Goal: Information Seeking & Learning: Check status

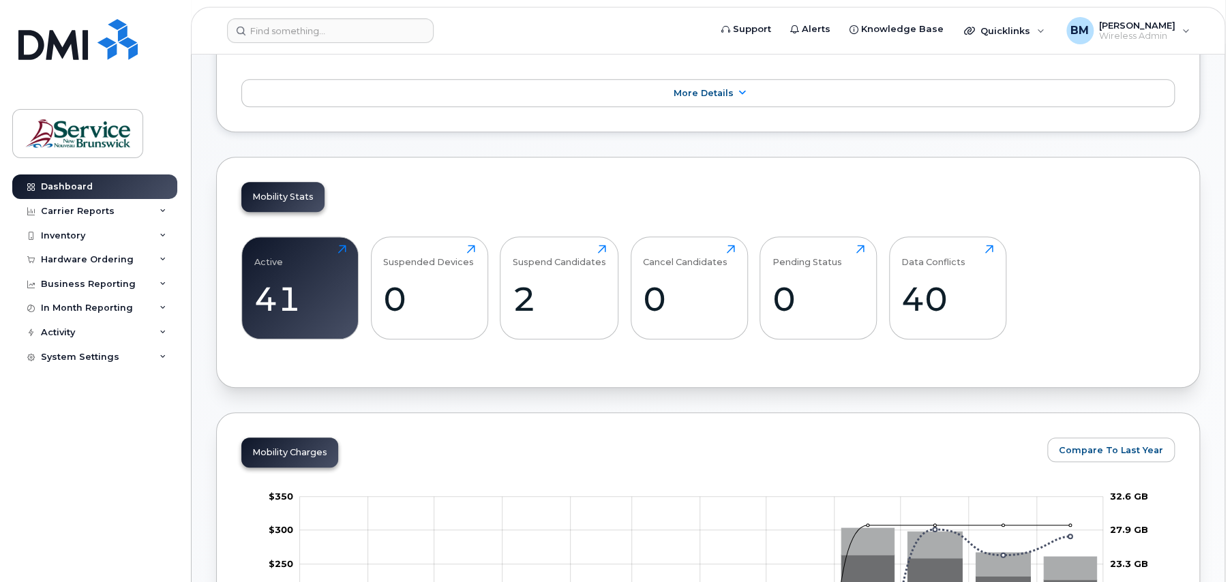
scroll to position [614, 0]
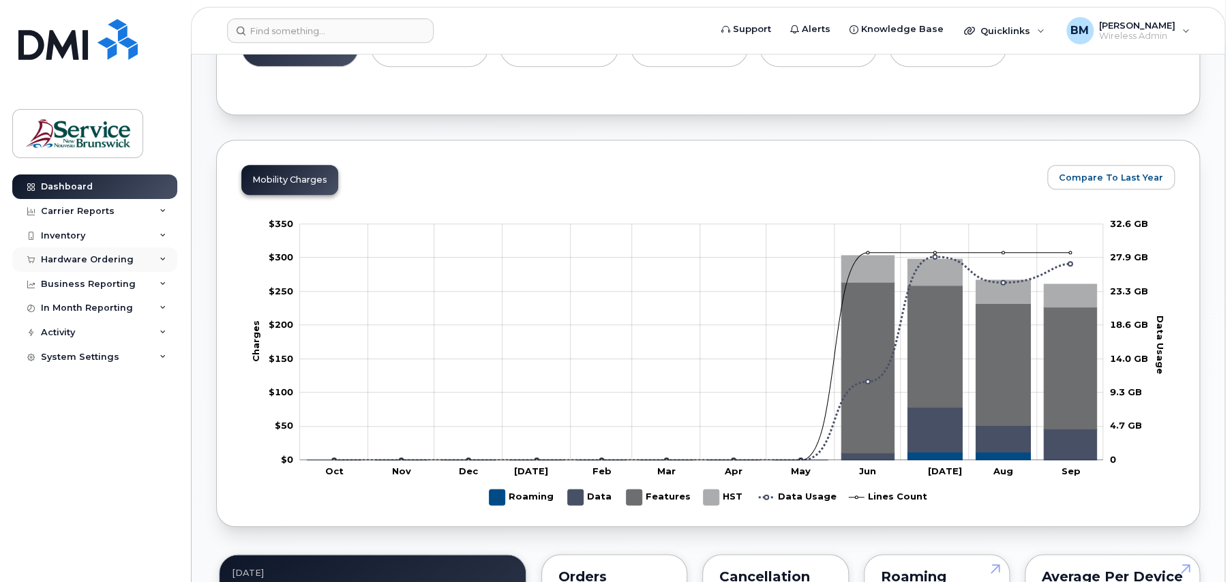
click at [68, 258] on div "Hardware Ordering" at bounding box center [87, 259] width 93 height 11
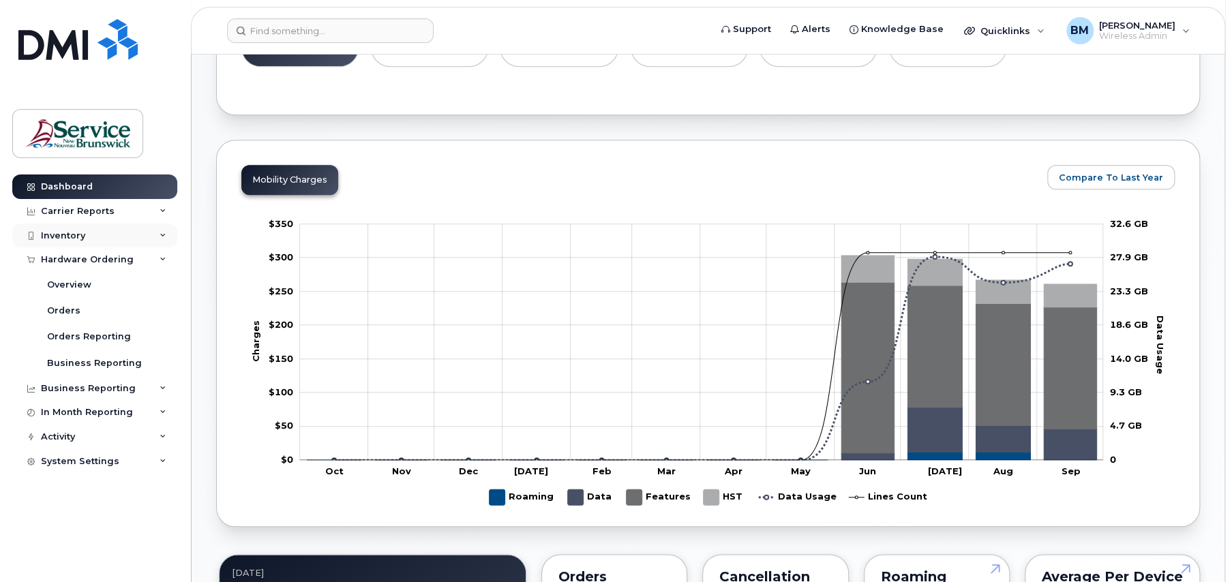
click at [59, 231] on div "Inventory" at bounding box center [63, 236] width 44 height 11
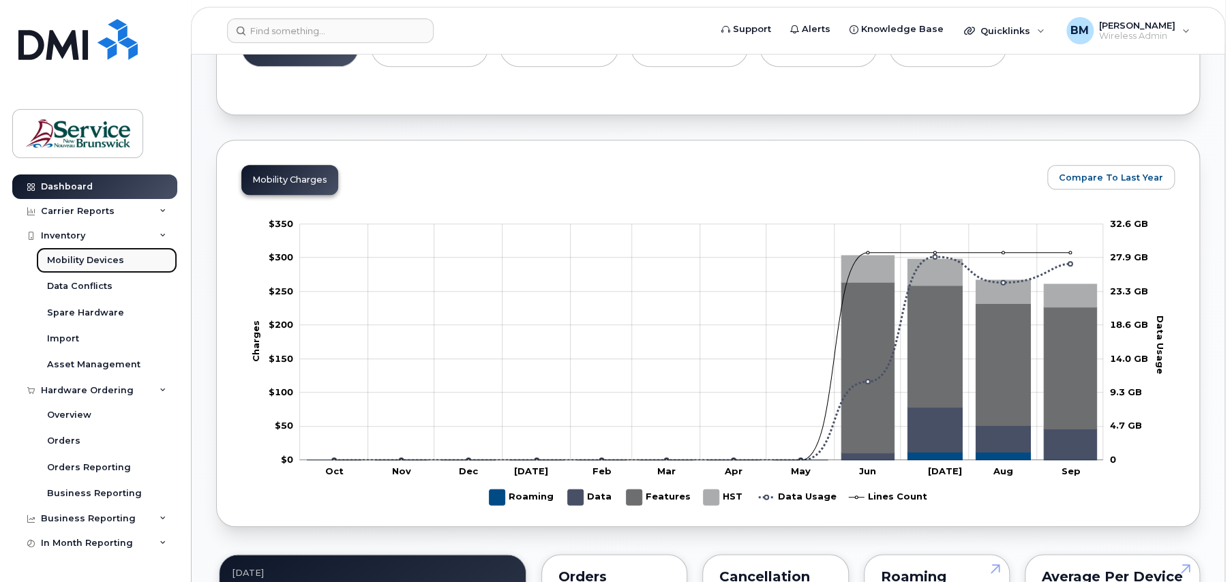
click at [72, 265] on div "Mobility Devices" at bounding box center [85, 260] width 77 height 12
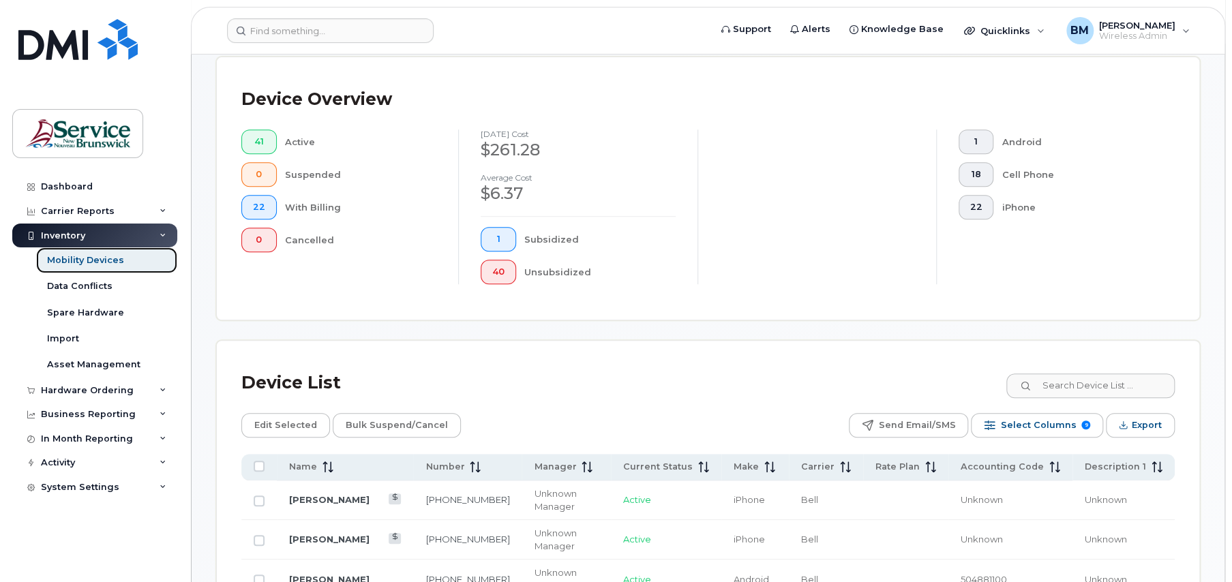
scroll to position [68, 0]
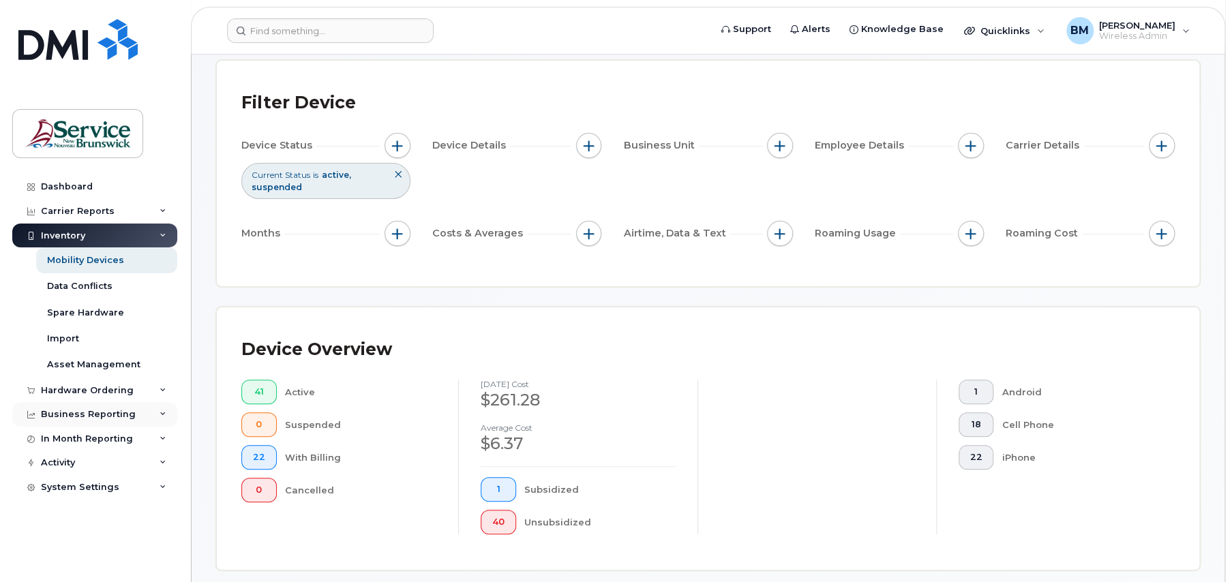
click at [99, 411] on div "Business Reporting" at bounding box center [88, 414] width 95 height 11
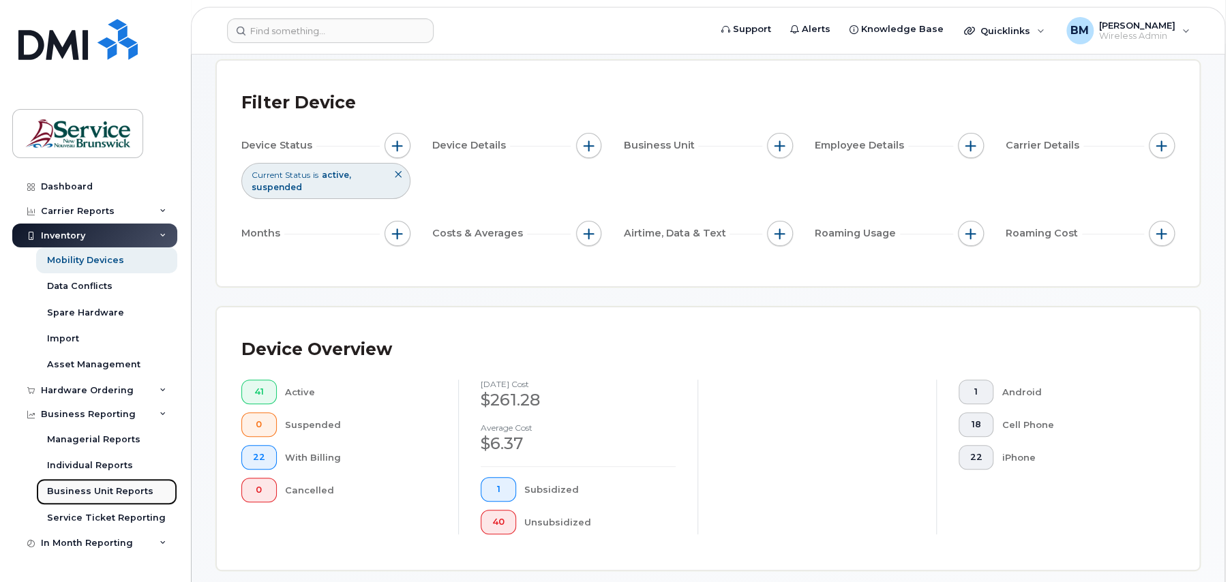
click at [90, 482] on link "Business Unit Reports" at bounding box center [106, 492] width 141 height 26
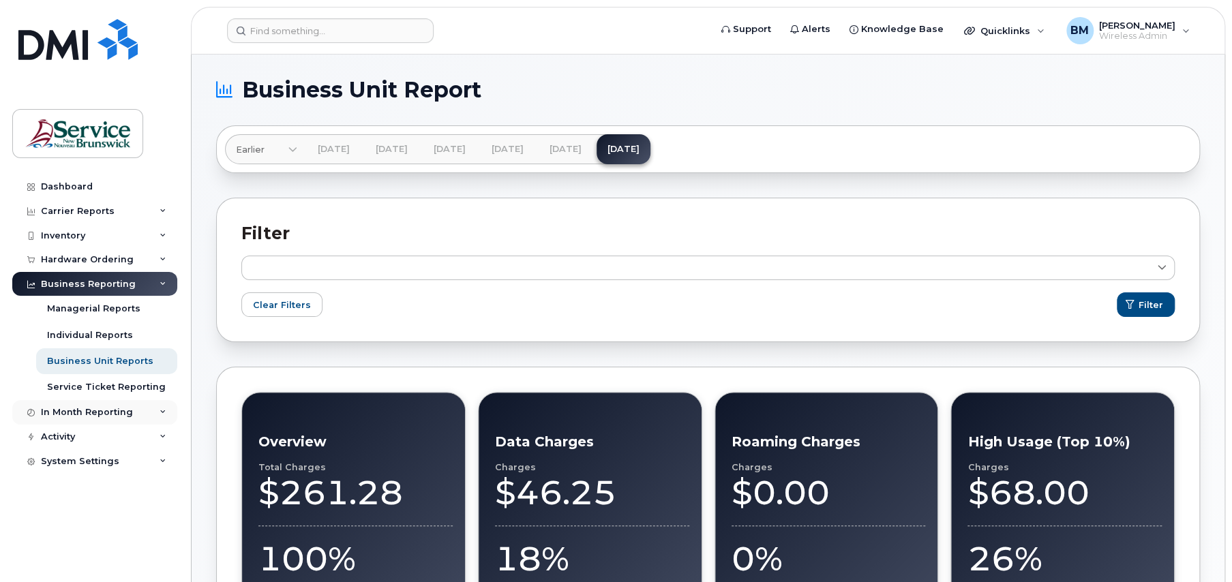
click at [78, 404] on div "In Month Reporting" at bounding box center [94, 412] width 165 height 25
click at [76, 255] on div "Hardware Ordering" at bounding box center [87, 259] width 93 height 11
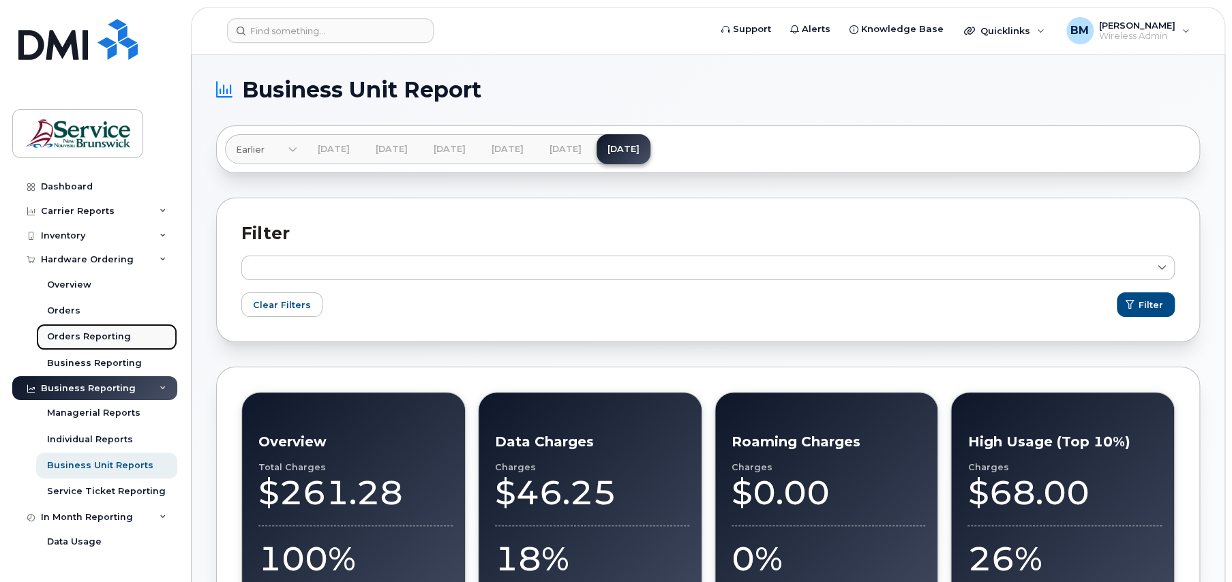
click at [100, 326] on link "Orders Reporting" at bounding box center [106, 337] width 141 height 26
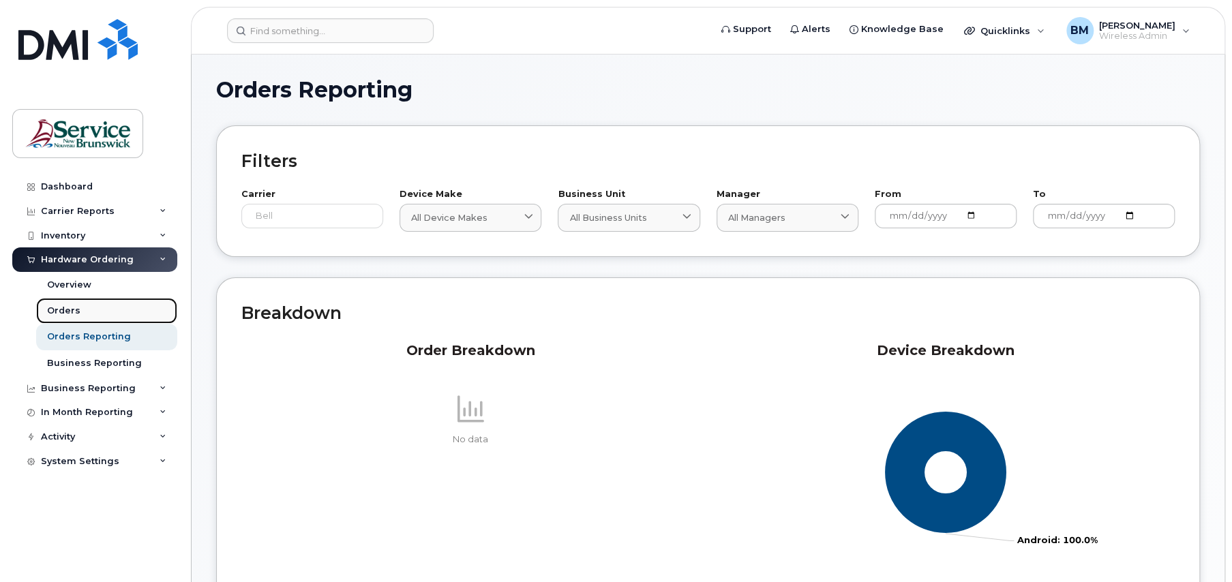
click at [76, 312] on div "Orders" at bounding box center [63, 311] width 33 height 12
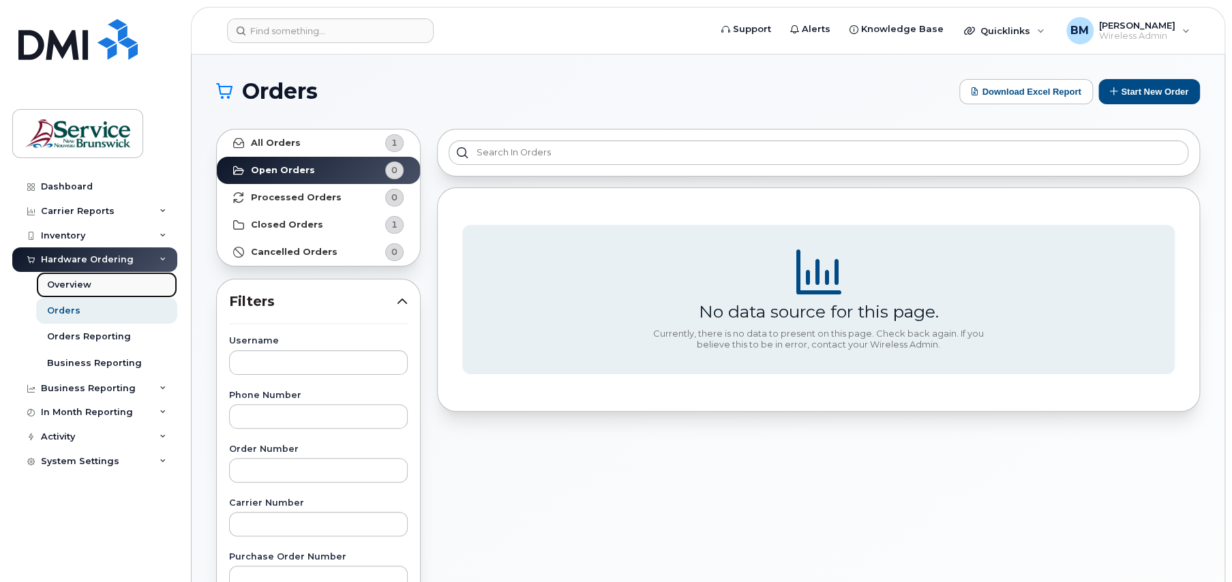
click at [64, 291] on div "Overview" at bounding box center [69, 285] width 44 height 12
click at [61, 281] on div "Overview" at bounding box center [69, 285] width 44 height 12
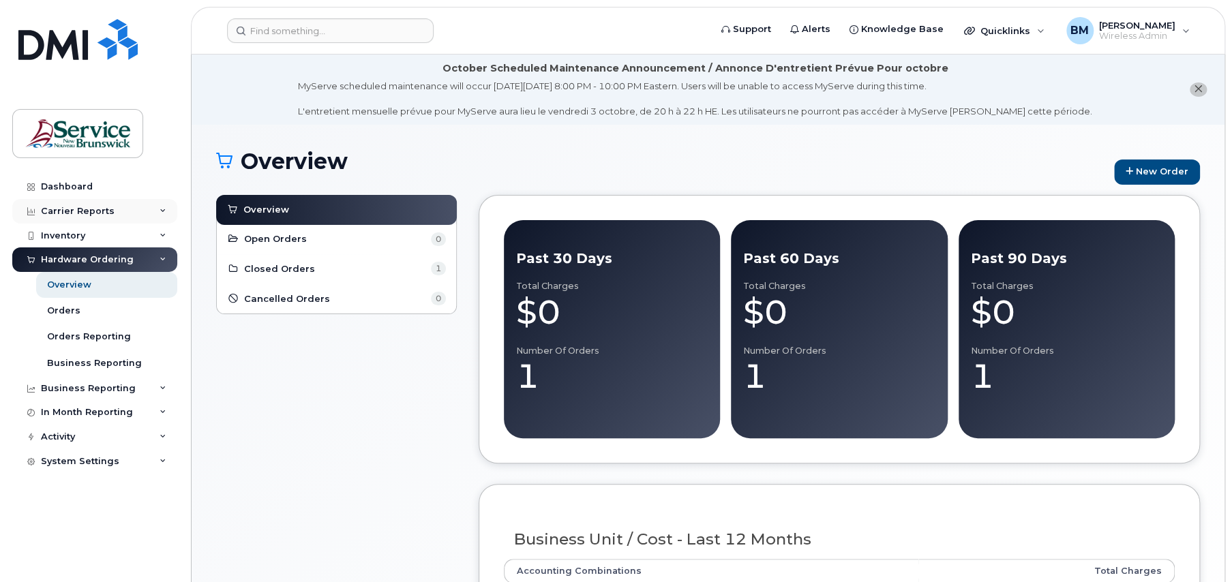
click at [92, 206] on div "Carrier Reports" at bounding box center [78, 211] width 74 height 11
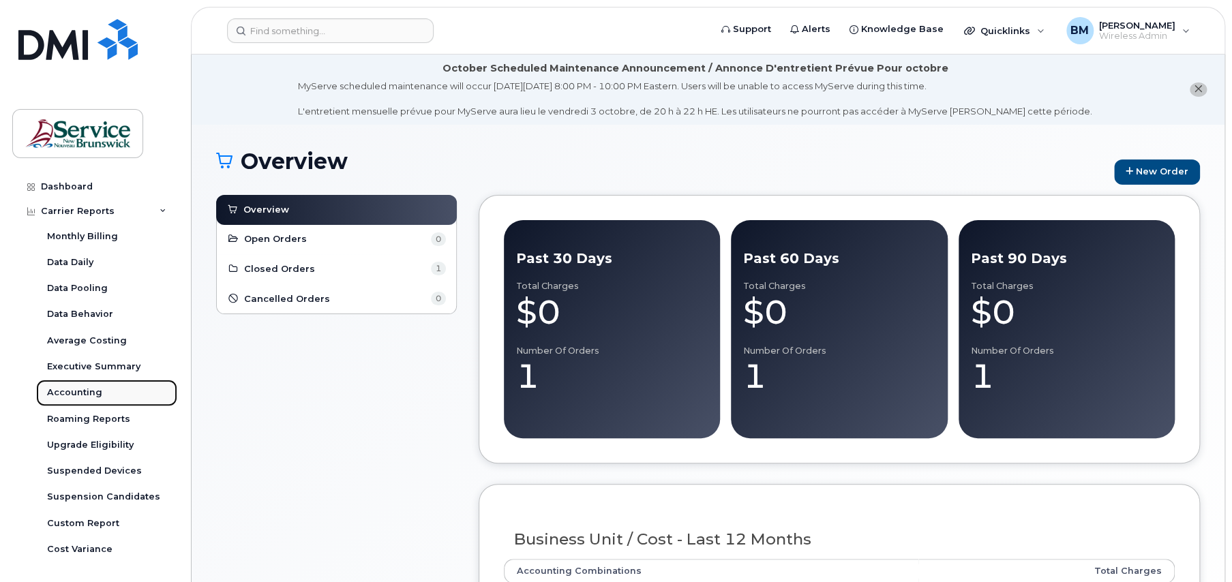
click at [57, 388] on div "Accounting" at bounding box center [74, 393] width 55 height 12
